Goal: Task Accomplishment & Management: Manage account settings

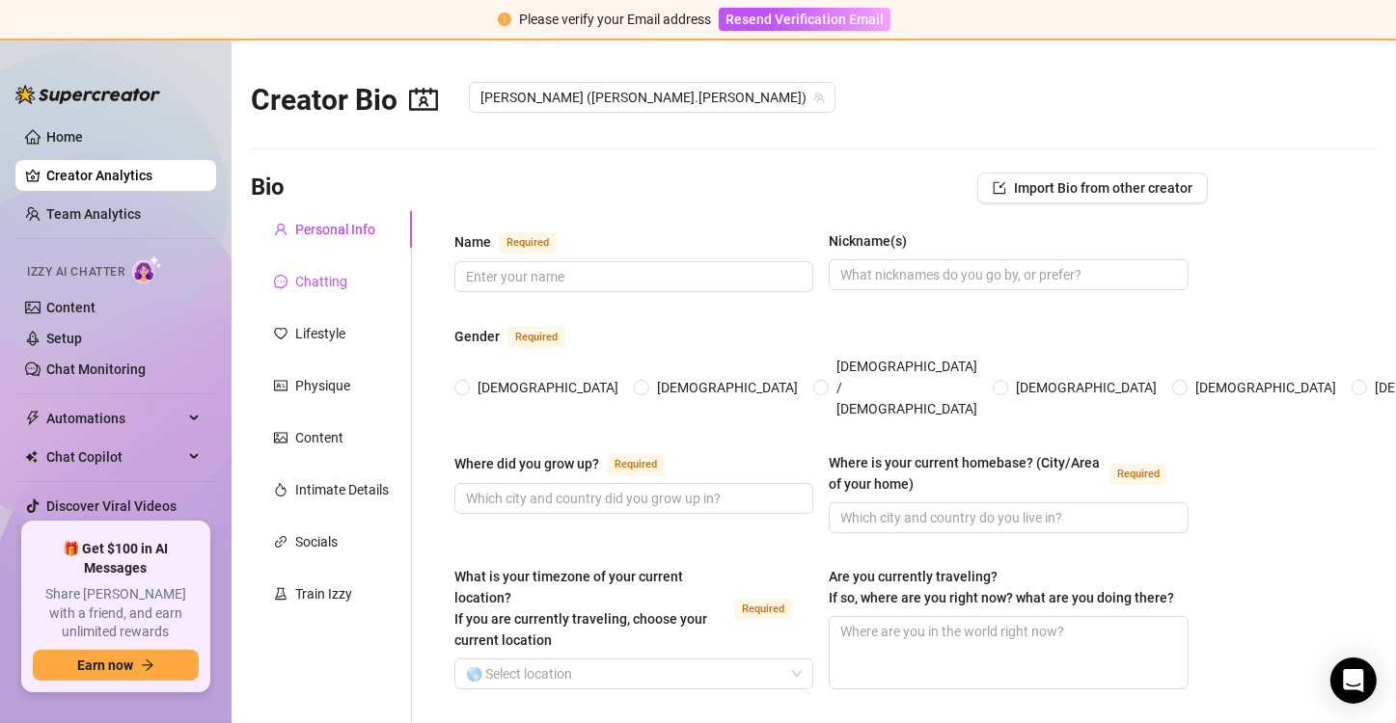
click at [304, 277] on div "Chatting" at bounding box center [321, 281] width 52 height 21
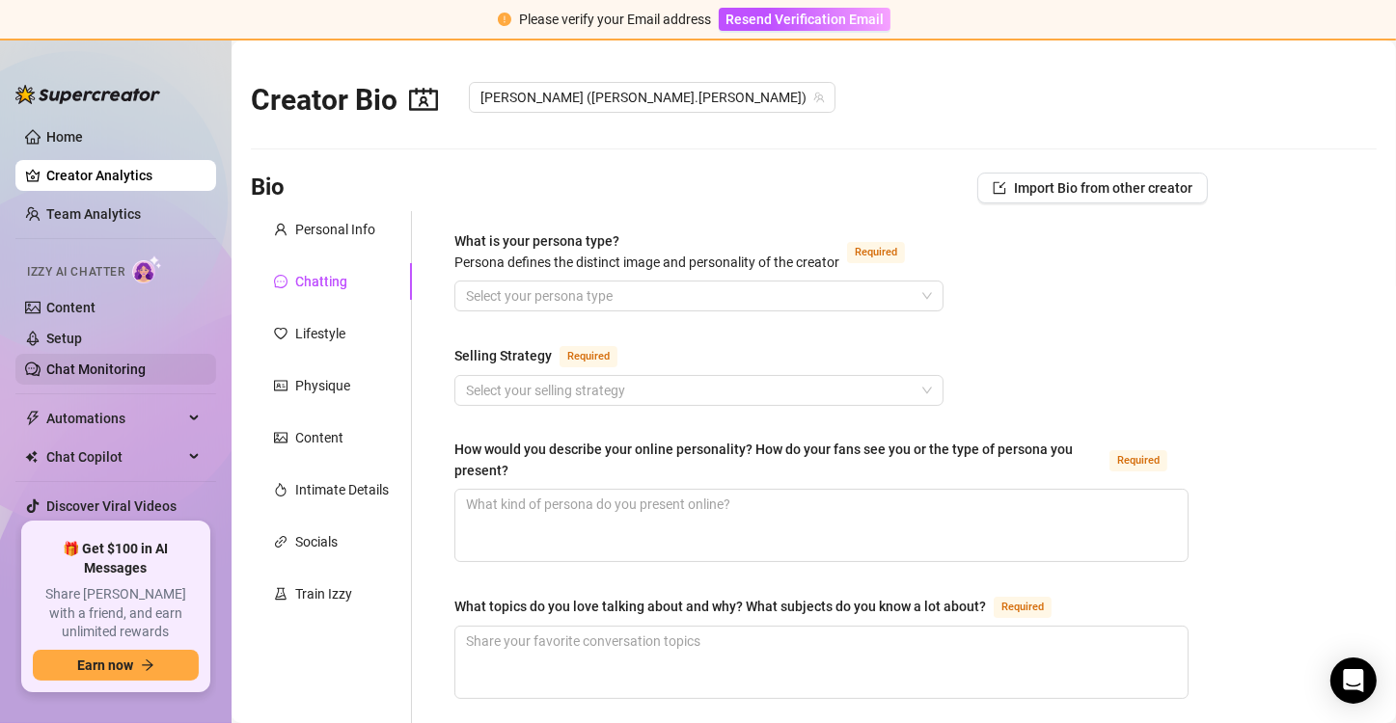
click at [123, 366] on link "Chat Monitoring" at bounding box center [95, 369] width 99 height 15
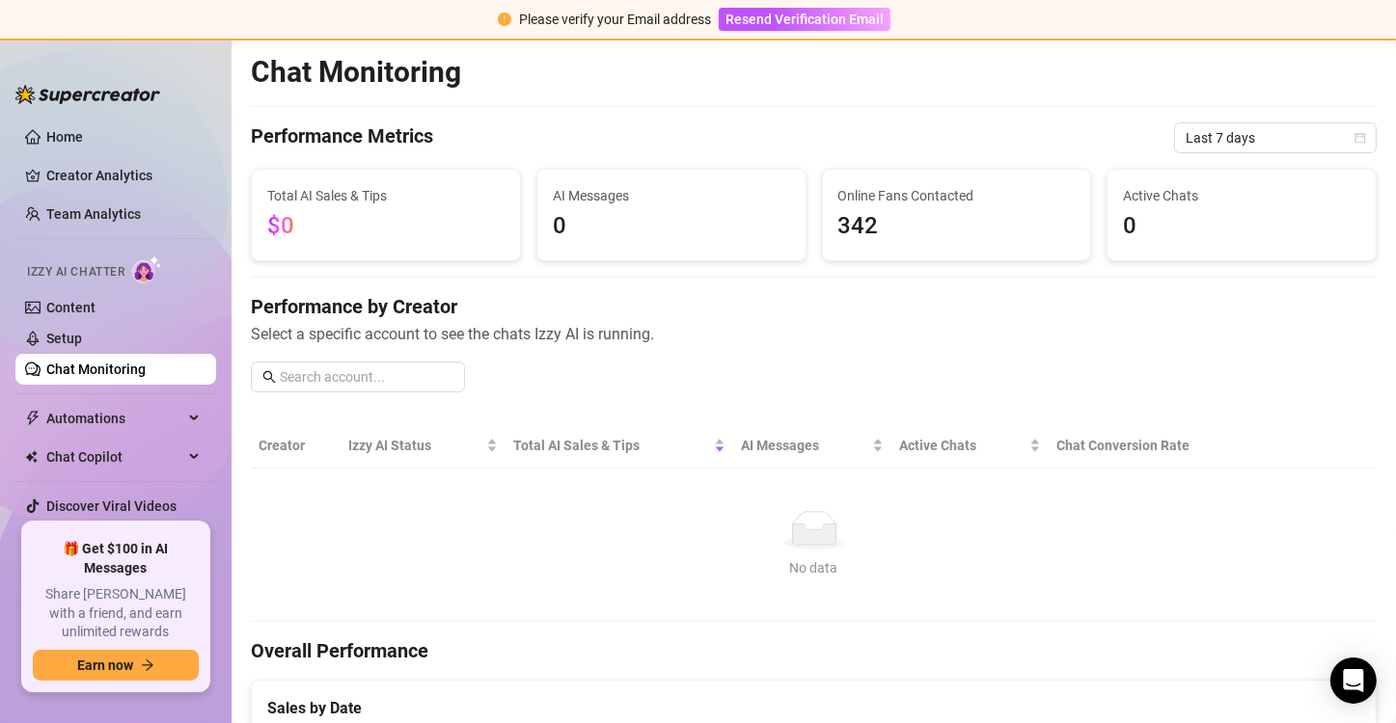
click at [926, 141] on div "Performance Metrics Last 7 days" at bounding box center [814, 137] width 1126 height 31
click at [383, 378] on input "text" at bounding box center [367, 376] width 174 height 21
click at [85, 183] on link "Creator Analytics" at bounding box center [123, 175] width 154 height 31
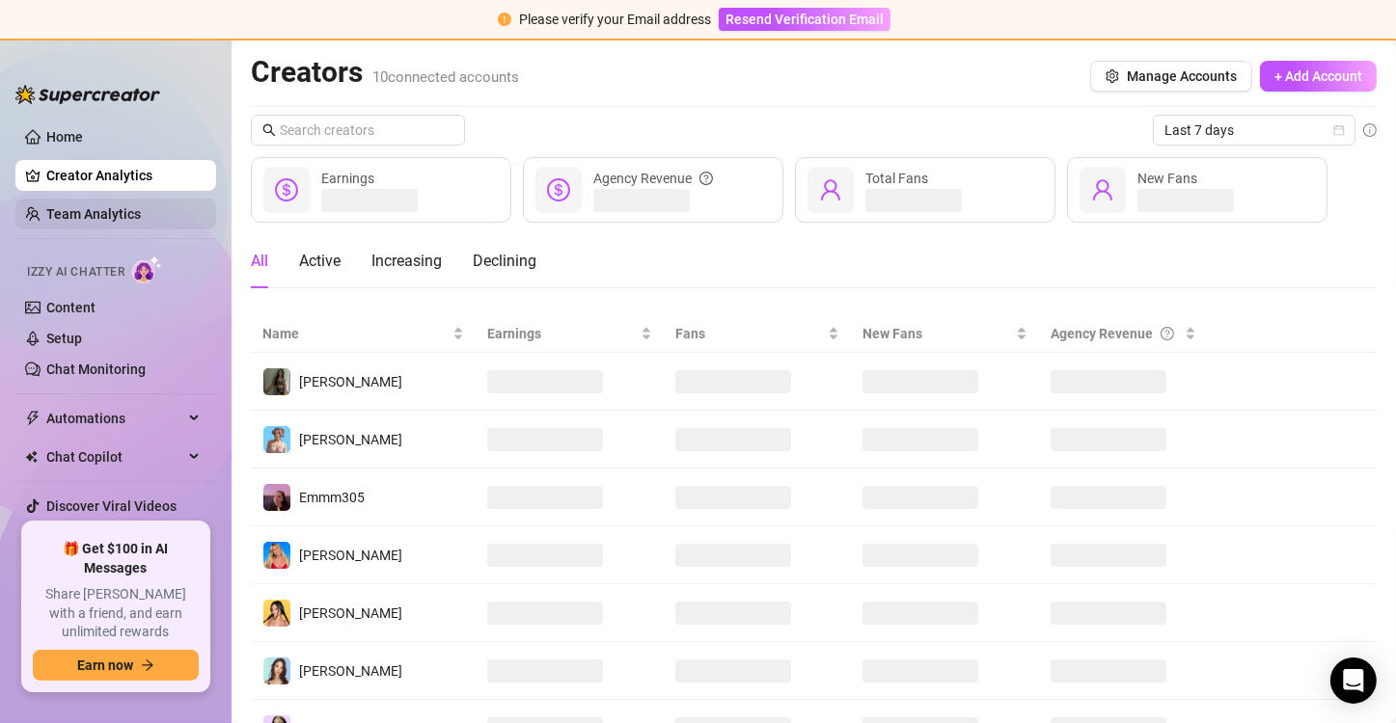
click at [90, 216] on link "Team Analytics" at bounding box center [93, 213] width 95 height 15
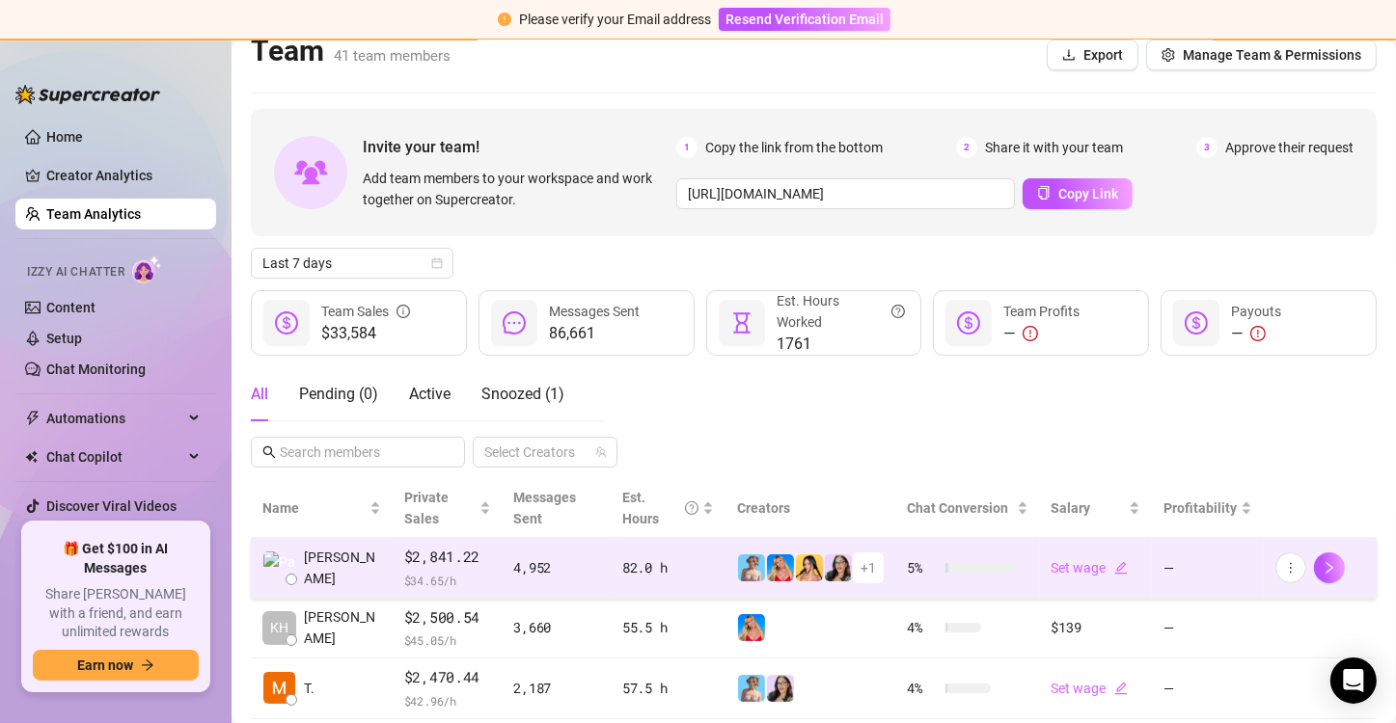
scroll to position [19, 0]
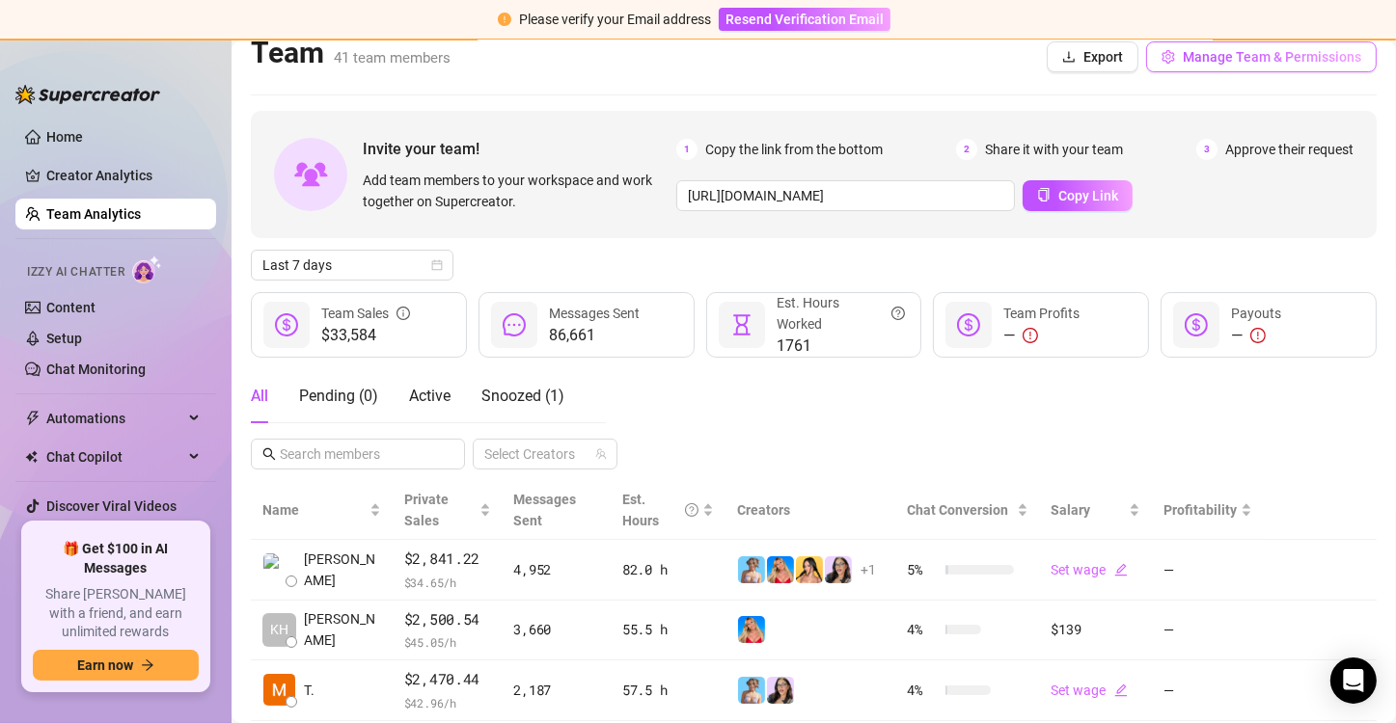
click at [1198, 63] on span "Manage Team & Permissions" at bounding box center [1271, 56] width 178 height 15
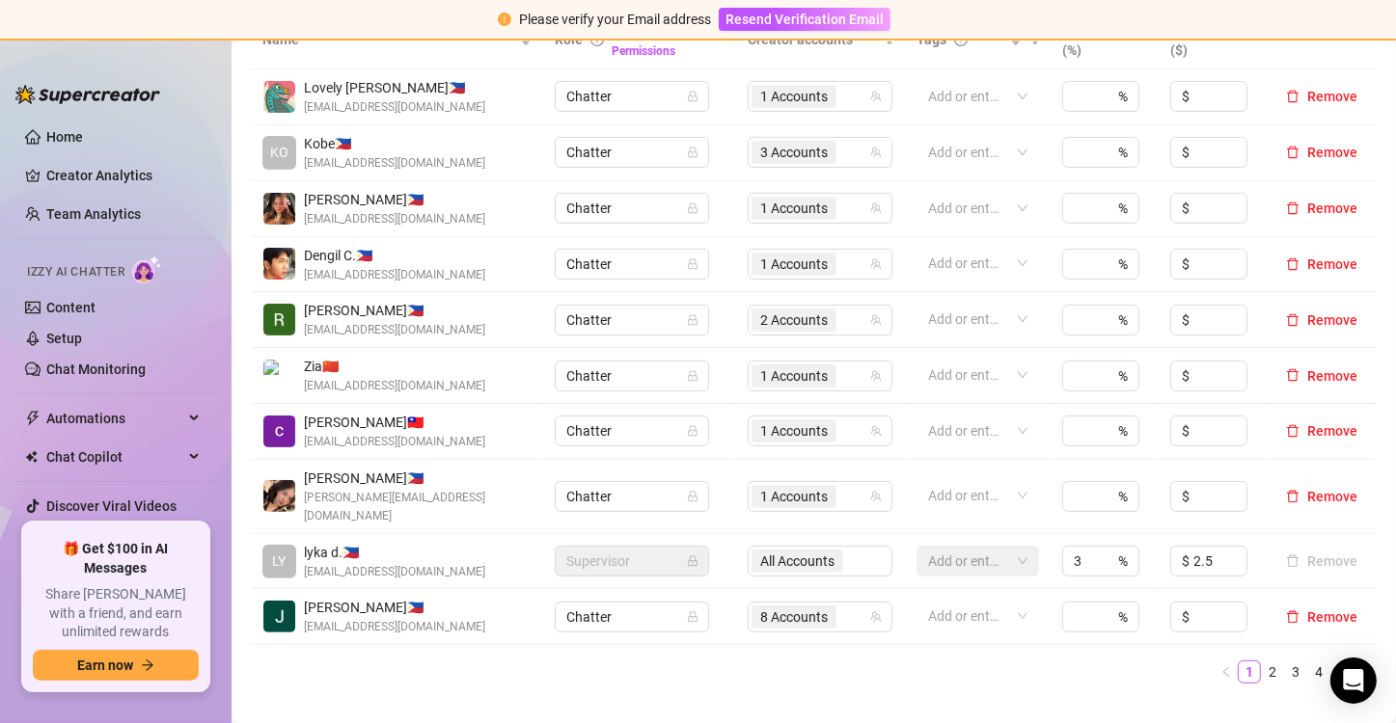
scroll to position [463, 0]
click at [1262, 661] on link "2" at bounding box center [1272, 671] width 21 height 21
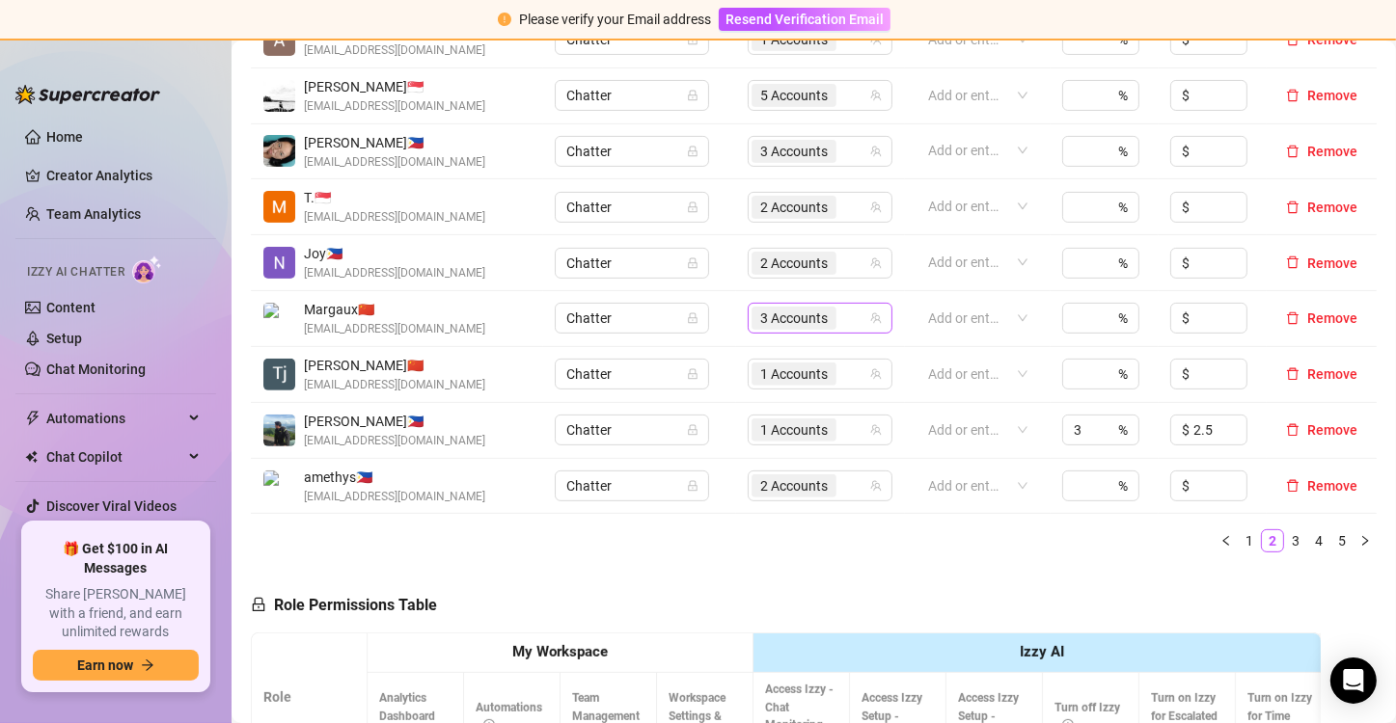
scroll to position [575, 0]
click at [1285, 536] on link "3" at bounding box center [1295, 540] width 21 height 21
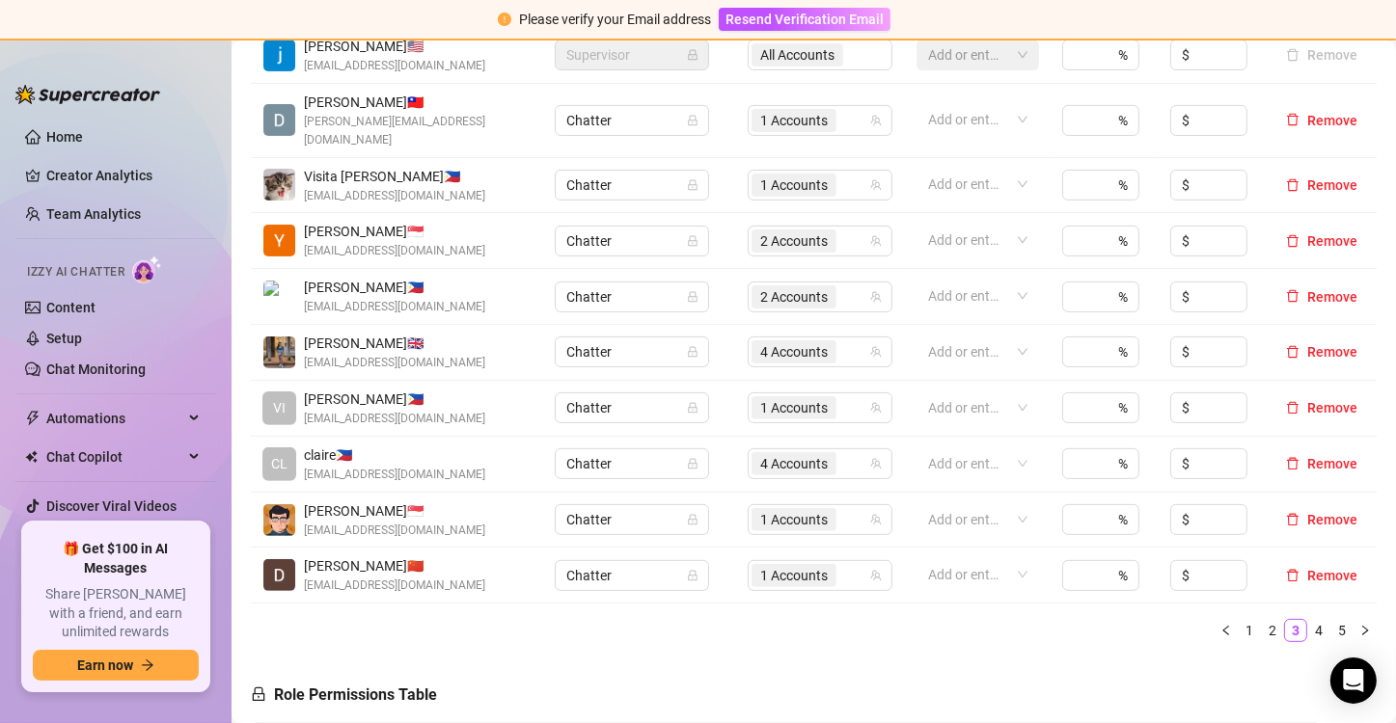
scroll to position [442, 0]
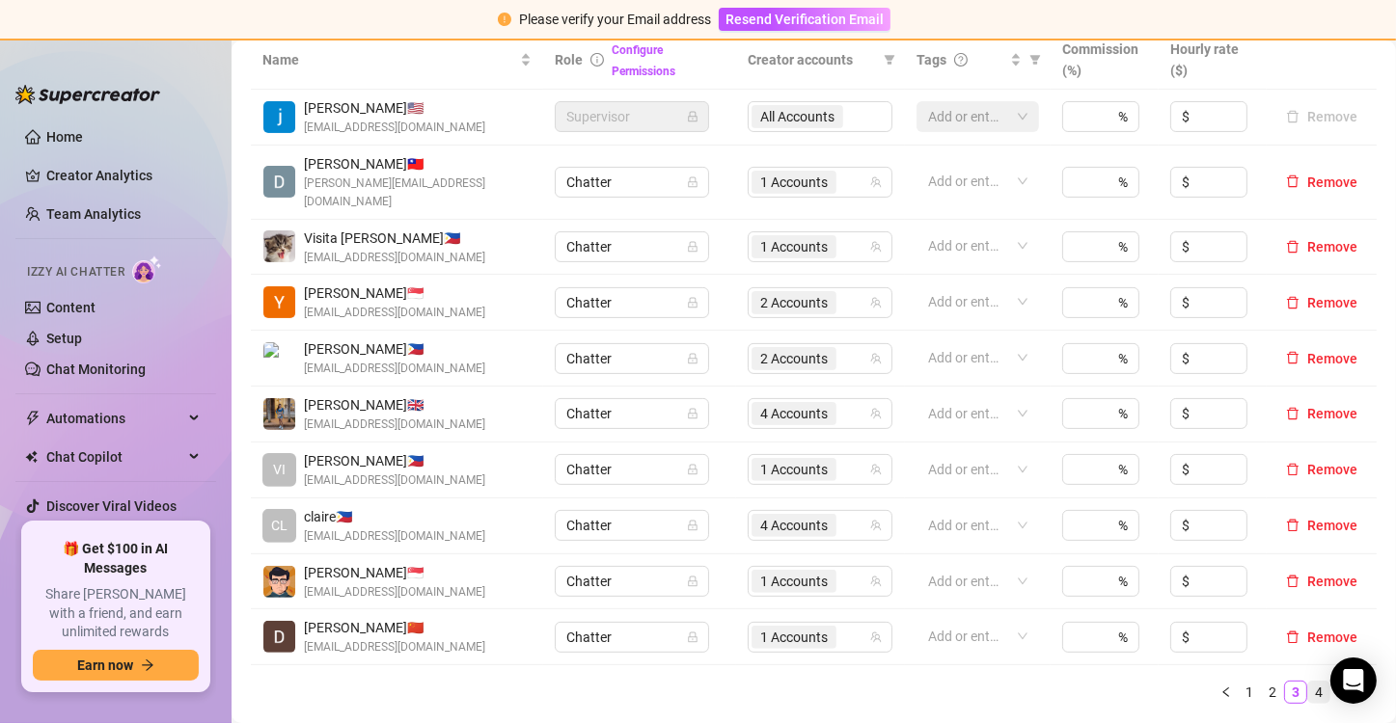
click at [1308, 682] on link "4" at bounding box center [1318, 692] width 21 height 21
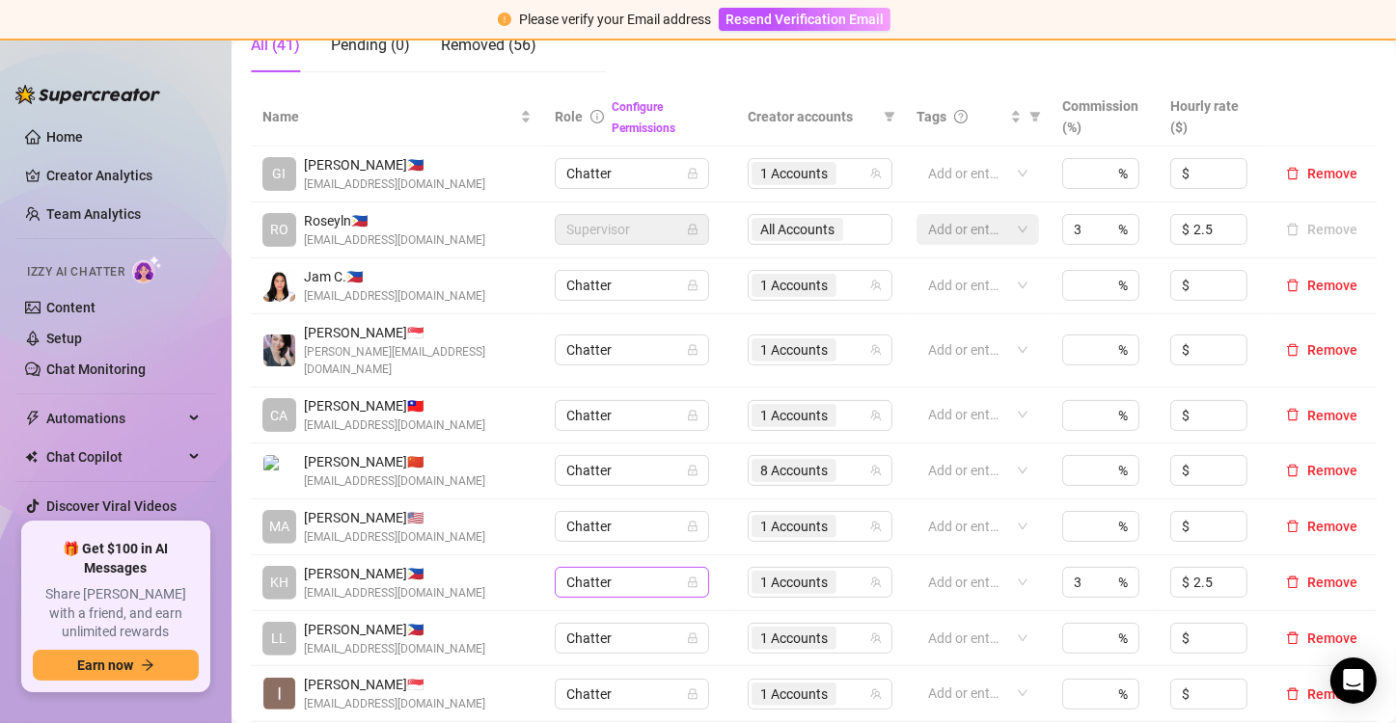
scroll to position [448, 0]
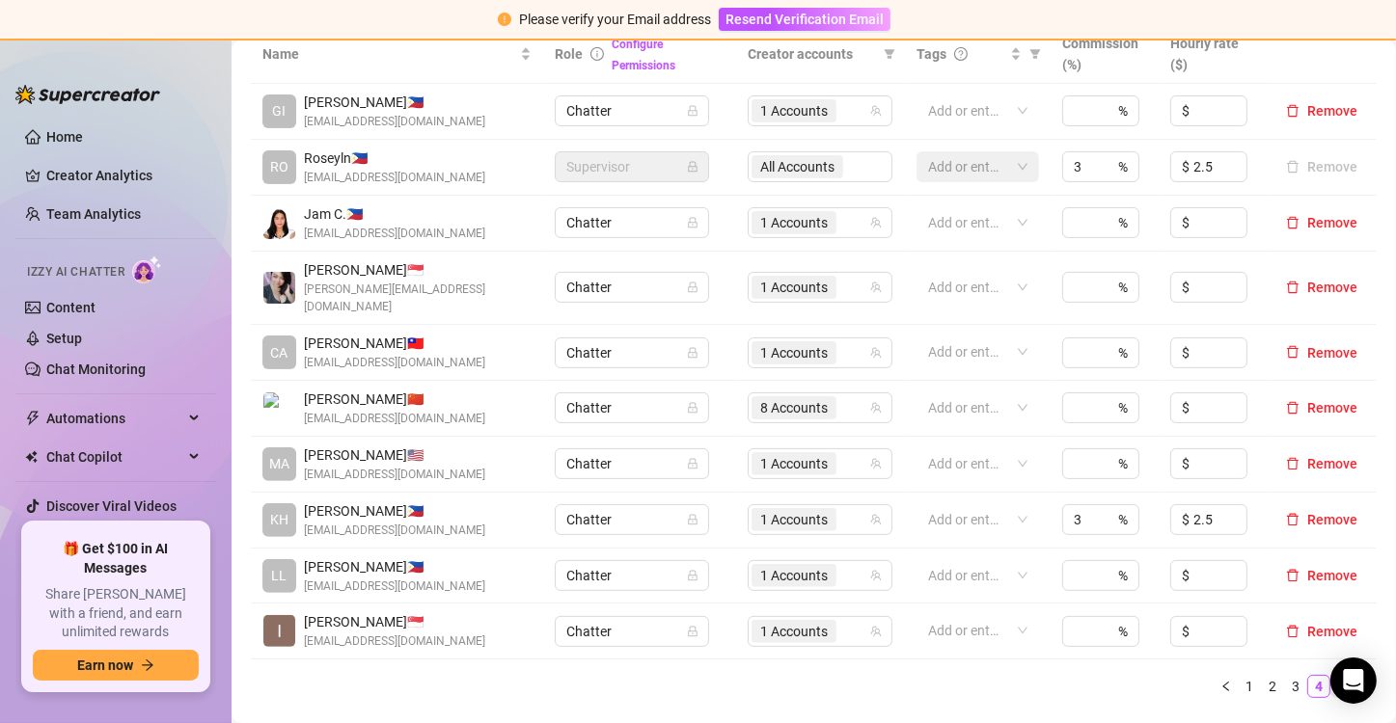
click at [1331, 676] on link "5" at bounding box center [1341, 686] width 21 height 21
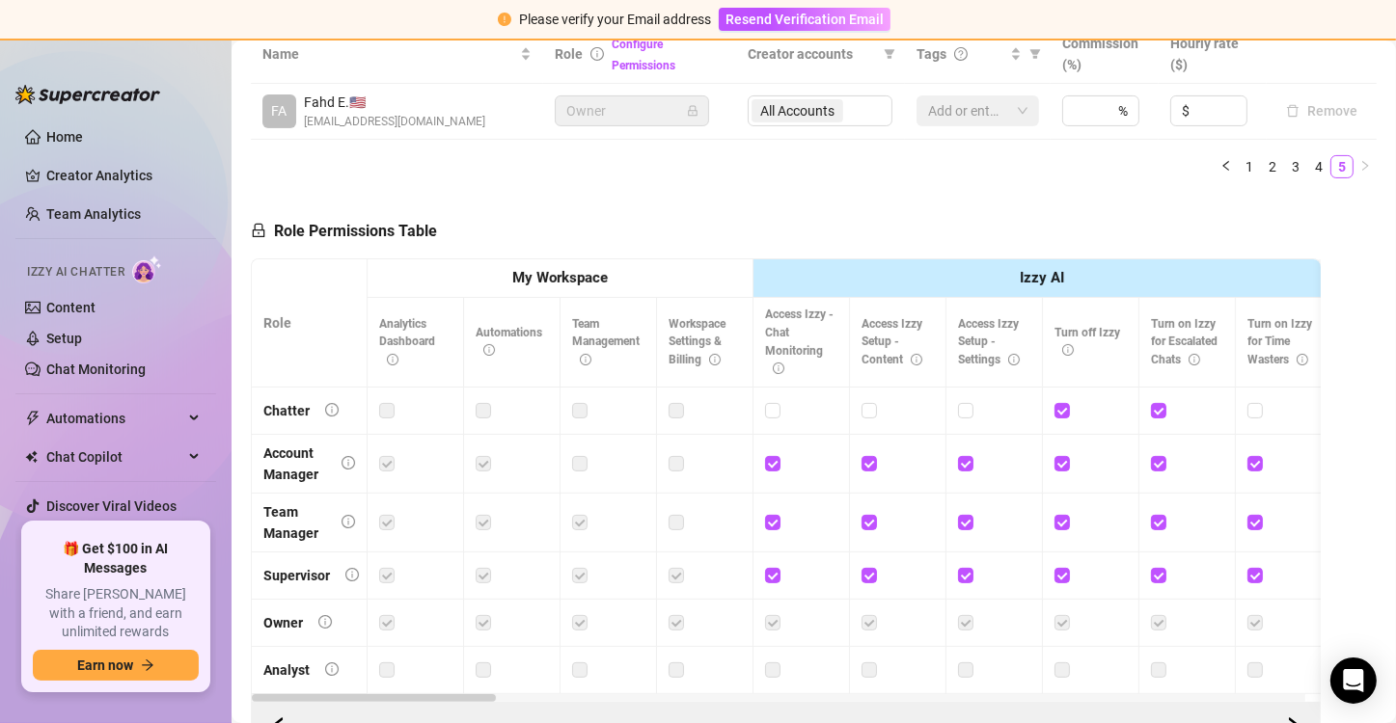
scroll to position [228, 0]
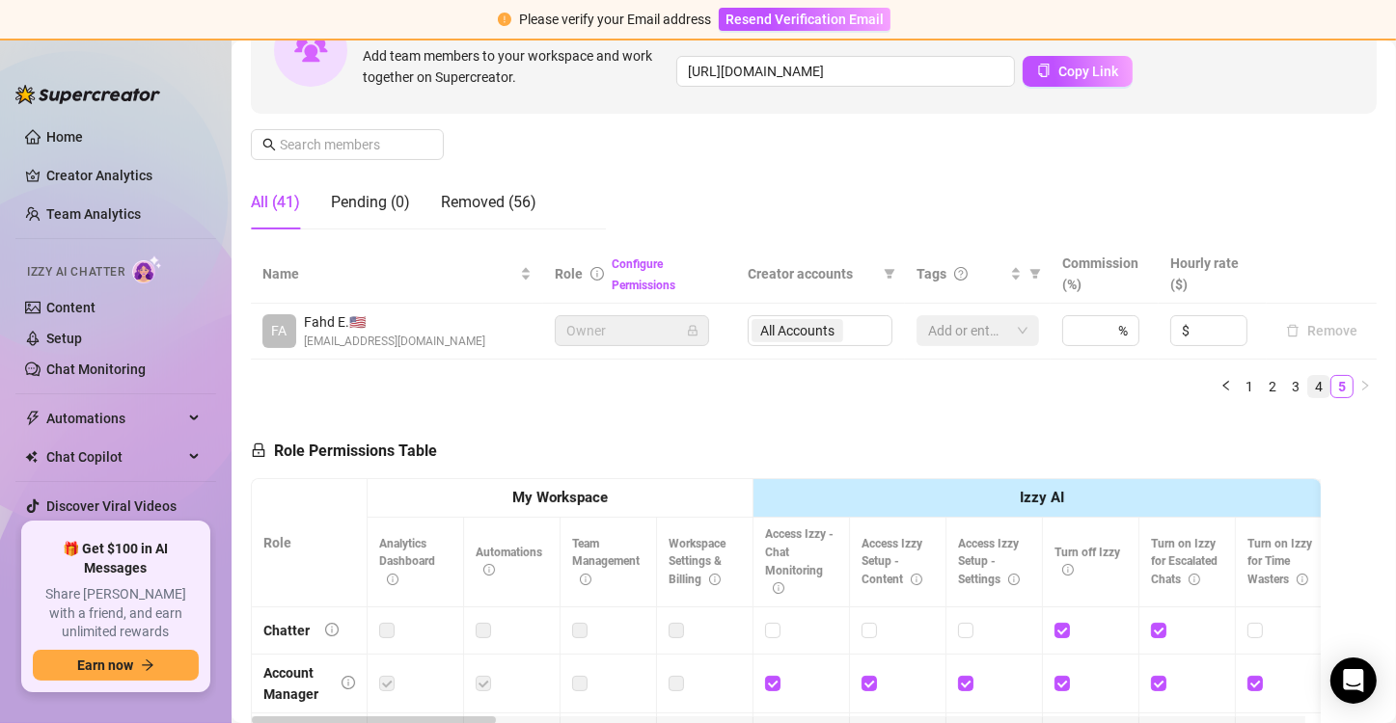
click at [1300, 388] on ul "1 2 3 4 5" at bounding box center [814, 386] width 1126 height 23
click at [1308, 388] on link "4" at bounding box center [1318, 386] width 21 height 21
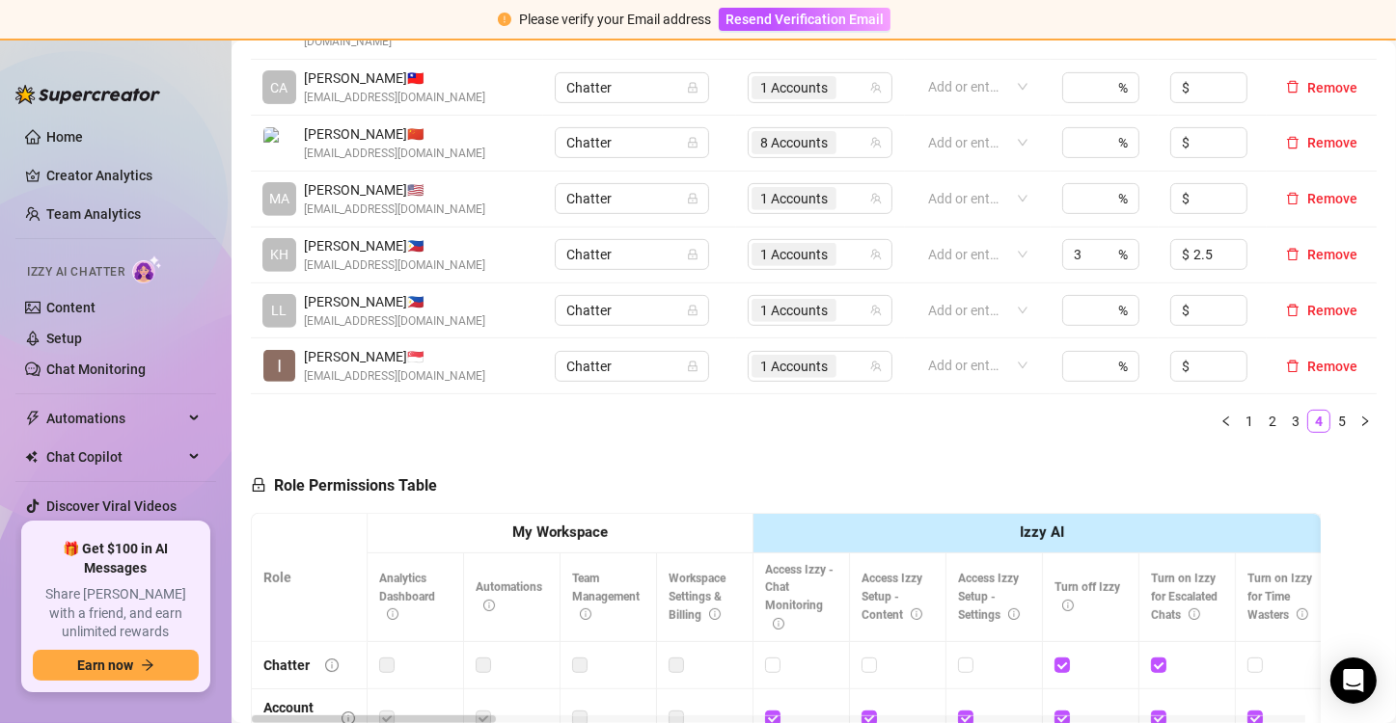
scroll to position [772, 0]
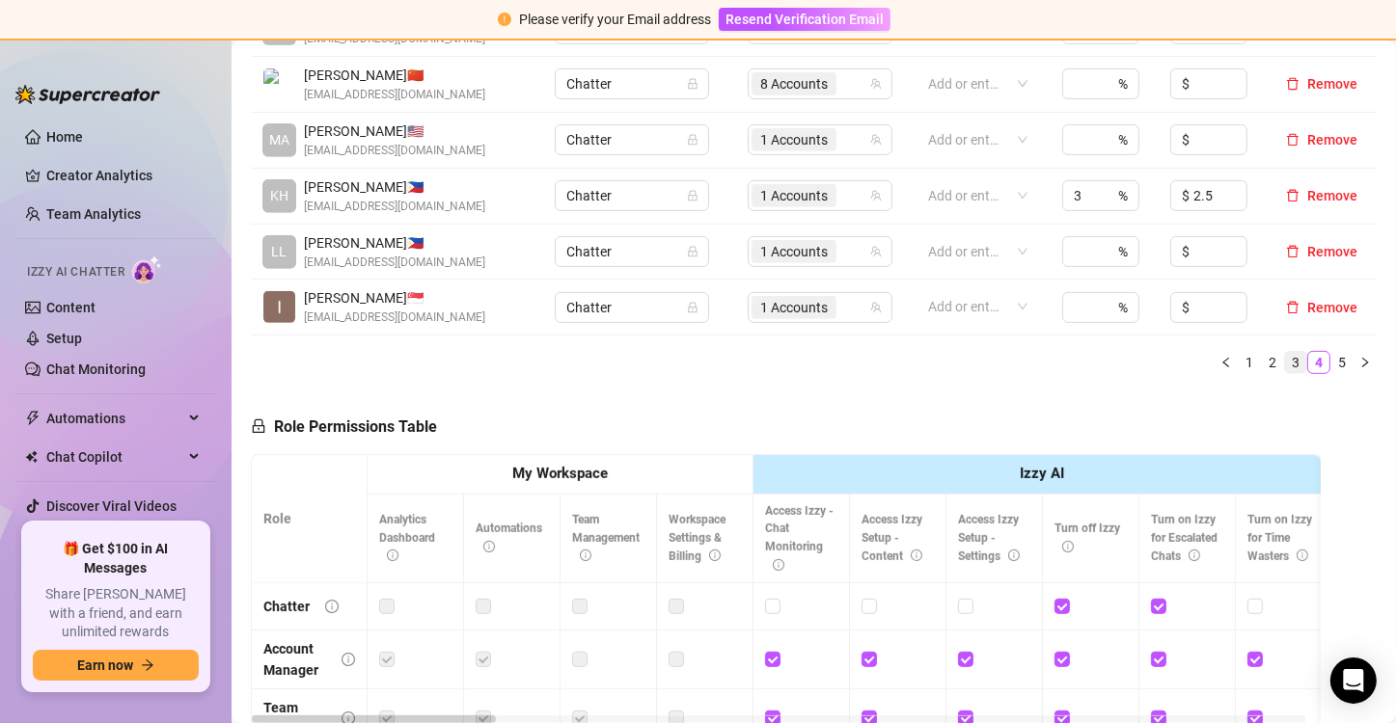
click at [1285, 352] on link "3" at bounding box center [1295, 362] width 21 height 21
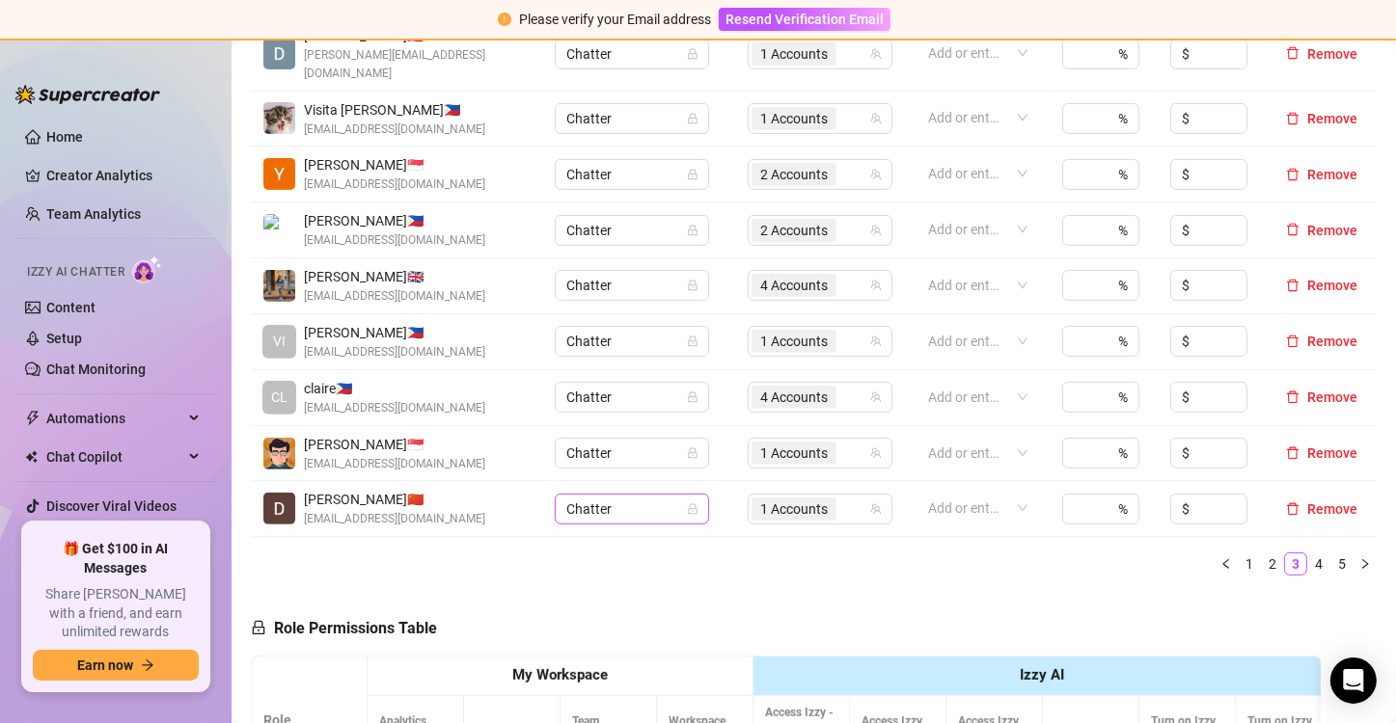
scroll to position [569, 0]
click at [1262, 555] on link "2" at bounding box center [1272, 565] width 21 height 21
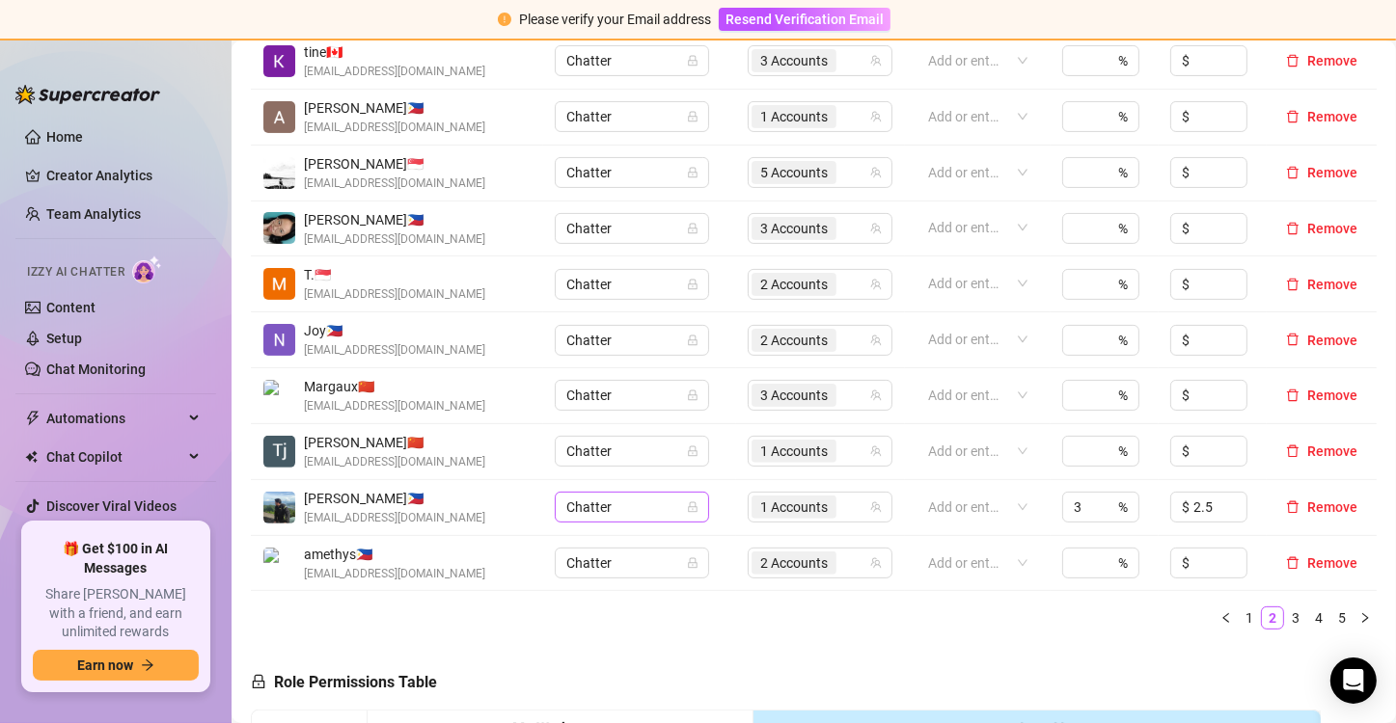
scroll to position [638, 0]
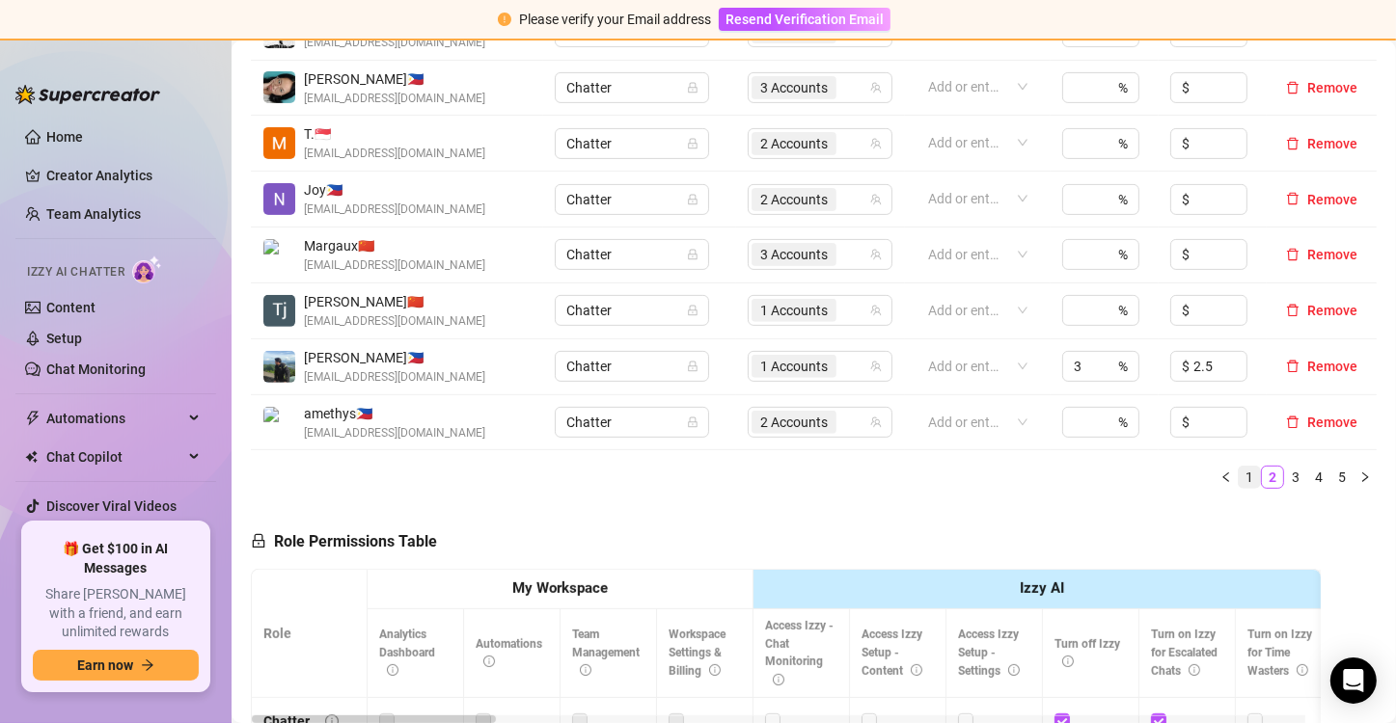
click at [1239, 467] on link "1" at bounding box center [1248, 477] width 21 height 21
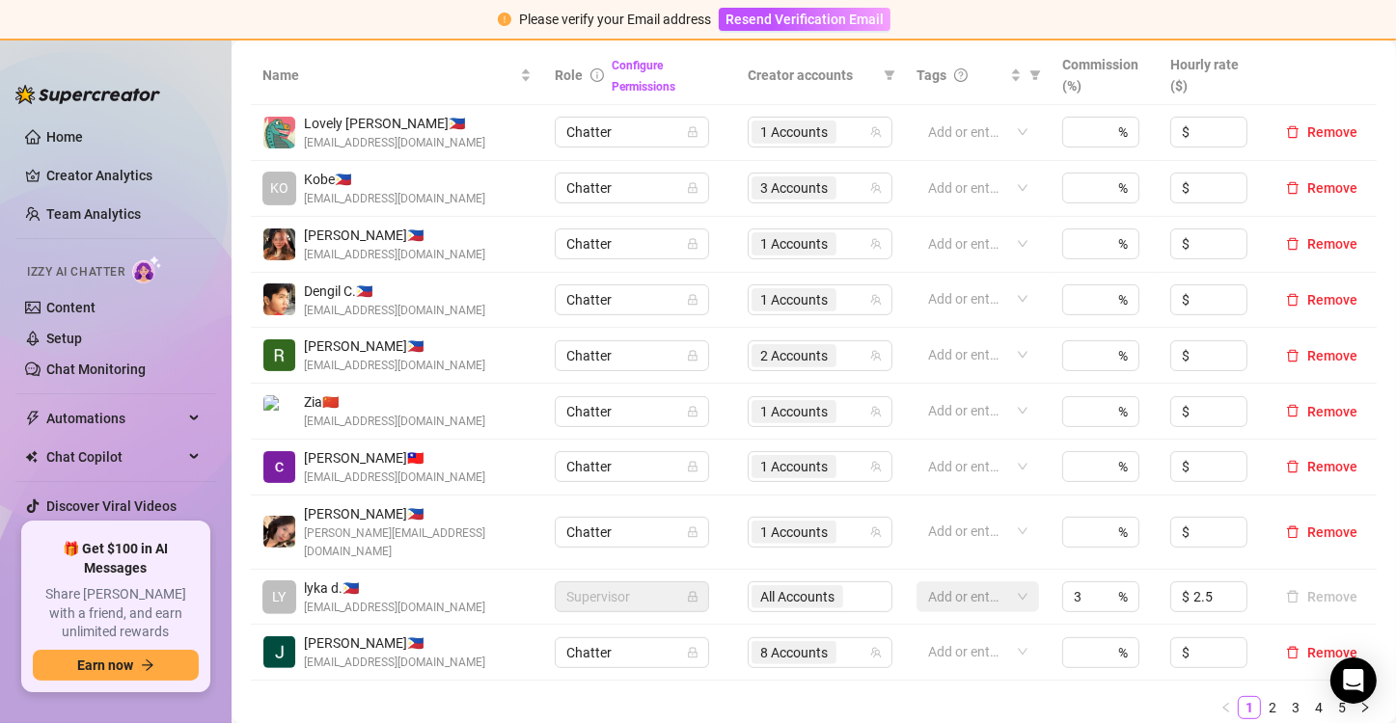
scroll to position [411, 0]
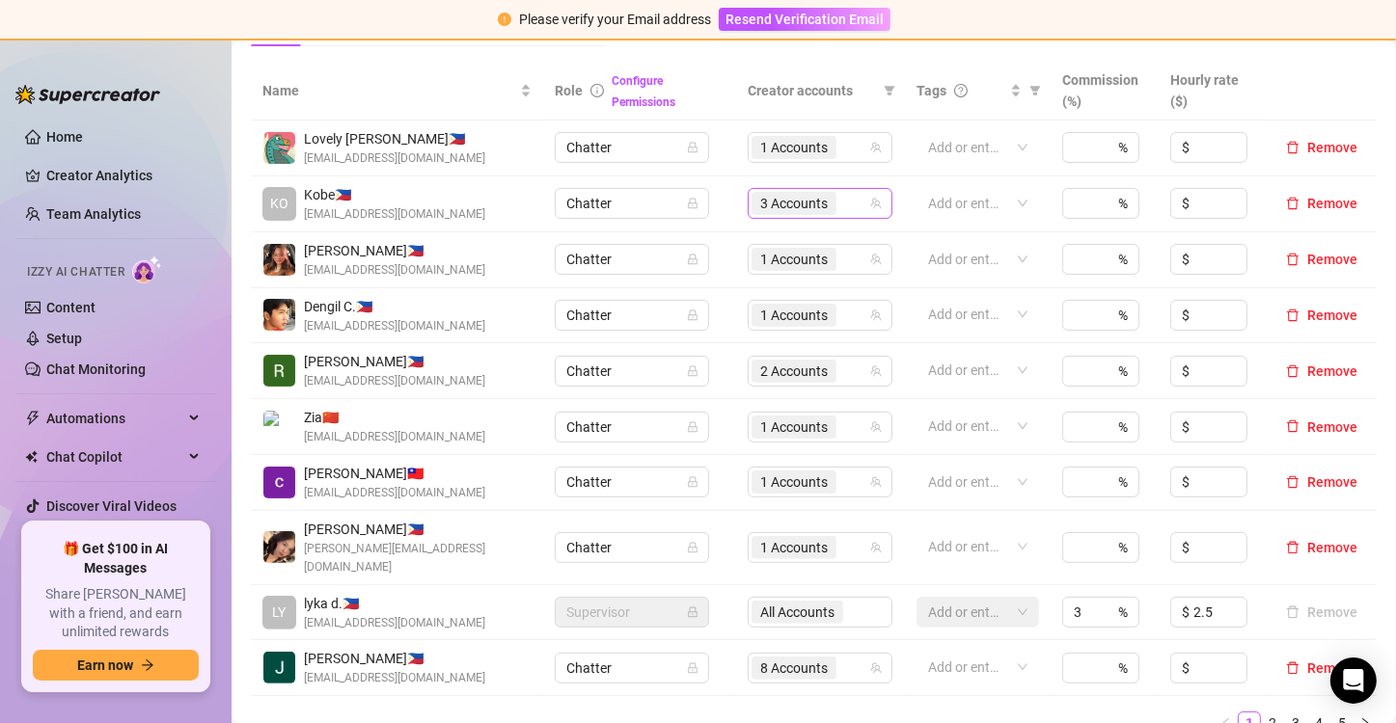
click at [805, 200] on span "3 Accounts" at bounding box center [794, 203] width 68 height 21
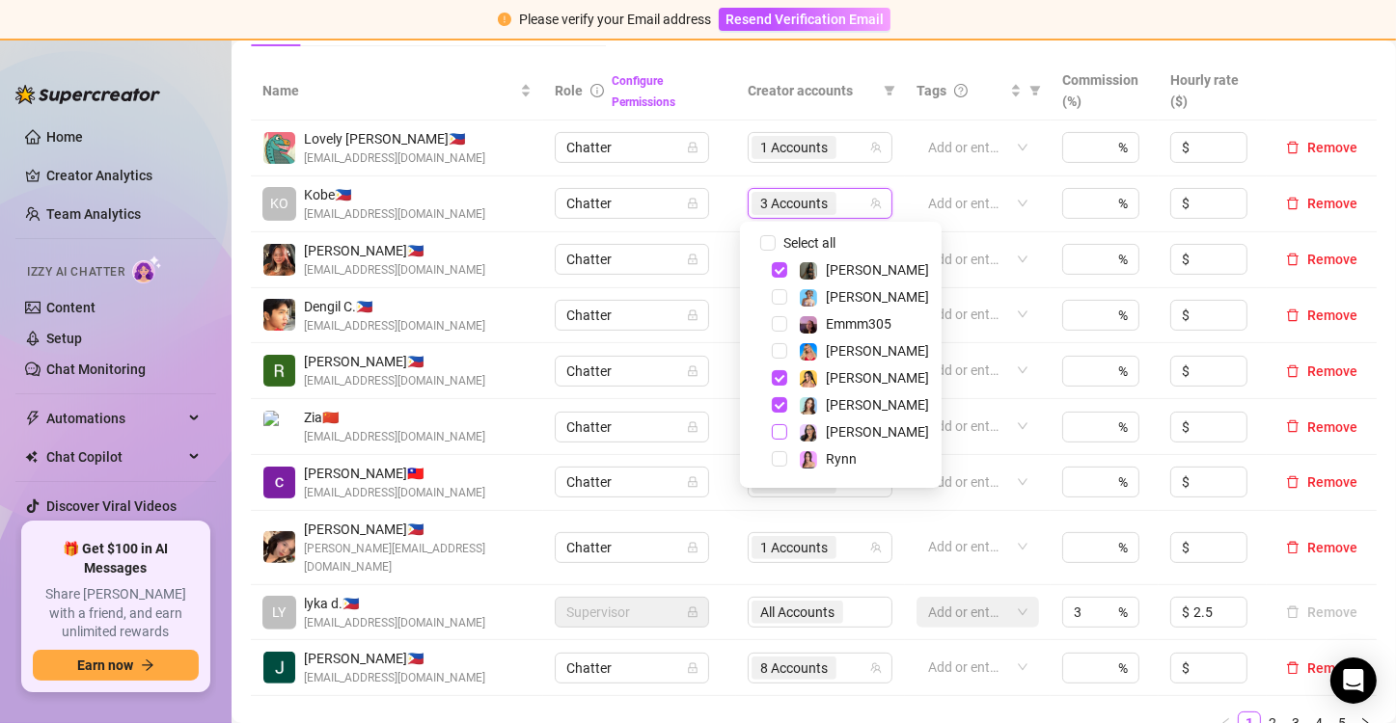
click at [774, 431] on span "Select tree node" at bounding box center [779, 431] width 15 height 15
click at [905, 186] on td "Add or enter new" at bounding box center [978, 204] width 146 height 56
